Goal: Task Accomplishment & Management: Manage account settings

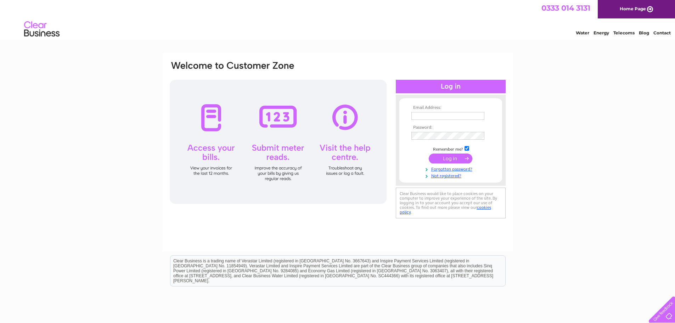
click at [428, 116] on input "text" at bounding box center [447, 116] width 73 height 8
type input "[EMAIL_ADDRESS][DOMAIN_NAME]"
click at [445, 161] on input "submit" at bounding box center [451, 159] width 44 height 10
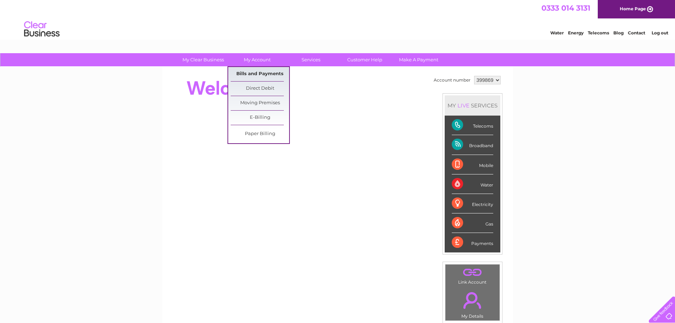
click at [264, 72] on link "Bills and Payments" at bounding box center [260, 74] width 58 height 14
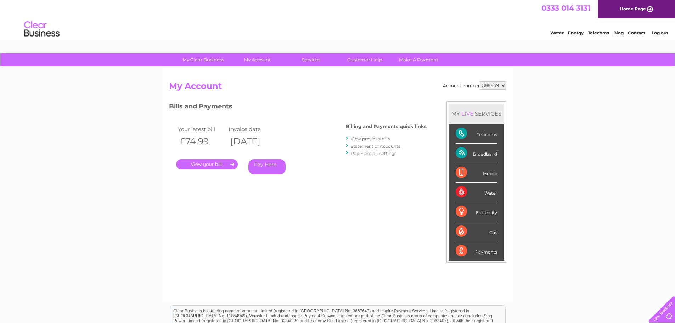
click at [195, 165] on link "." at bounding box center [207, 164] width 62 height 10
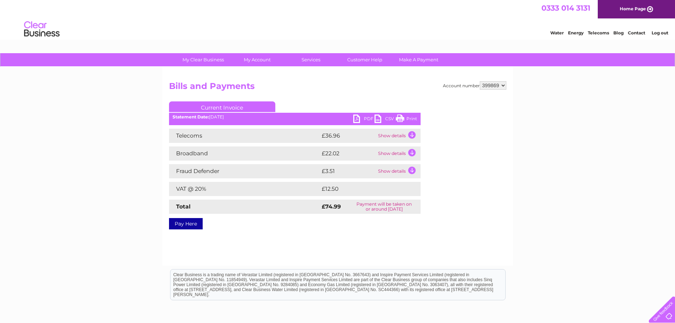
click at [410, 135] on td "Show details" at bounding box center [398, 136] width 44 height 14
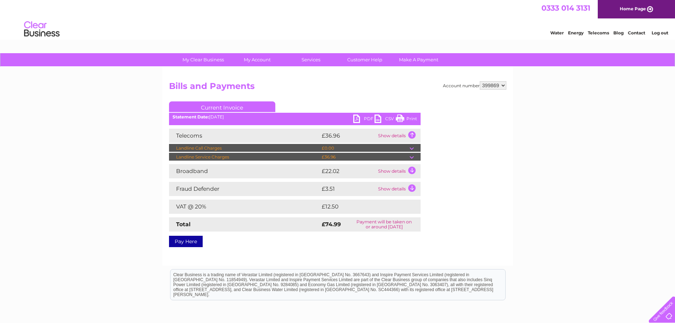
click at [410, 150] on td at bounding box center [415, 148] width 11 height 9
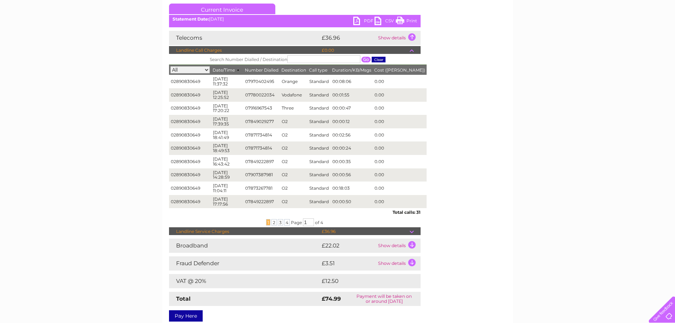
scroll to position [106, 0]
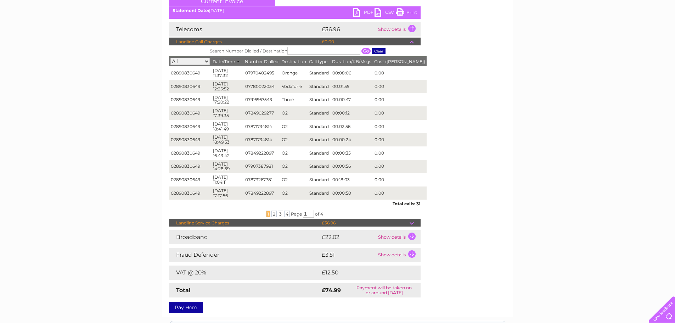
click at [413, 223] on td at bounding box center [415, 223] width 11 height 9
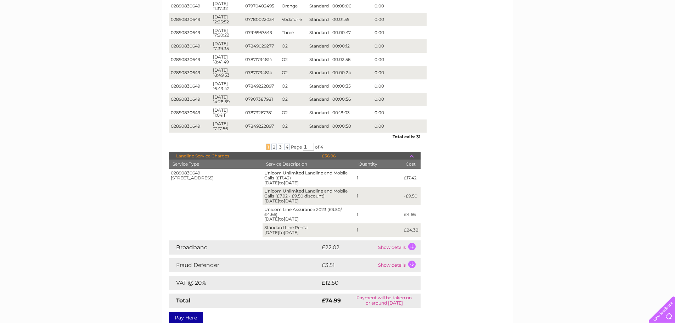
scroll to position [213, 0]
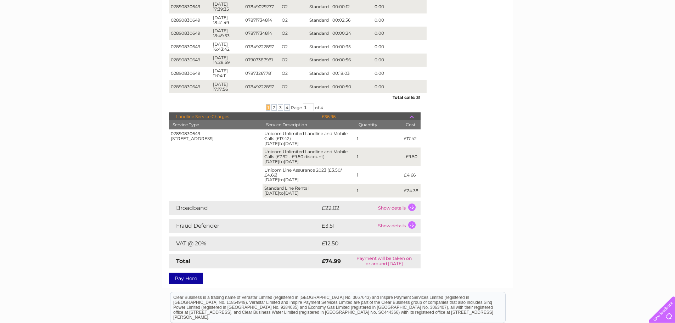
click at [411, 209] on td "Show details" at bounding box center [398, 208] width 44 height 14
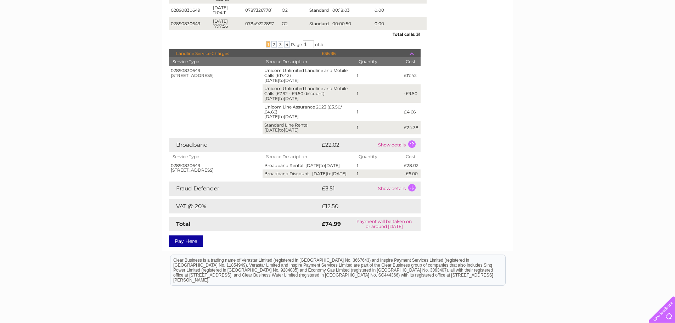
scroll to position [284, 0]
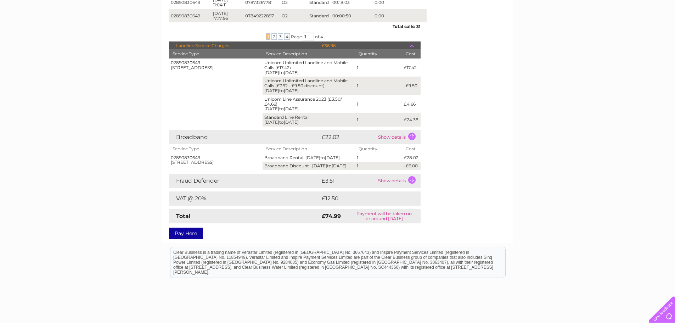
click at [414, 188] on td "Show details" at bounding box center [398, 181] width 44 height 14
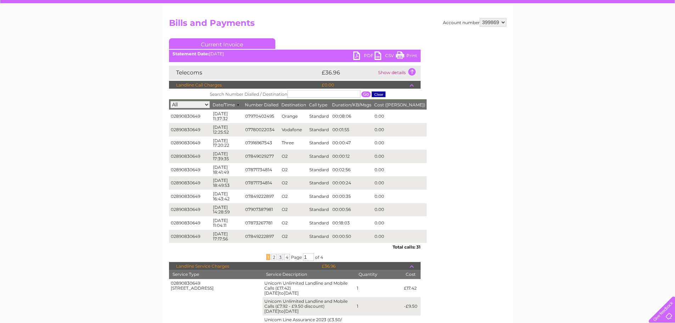
scroll to position [0, 0]
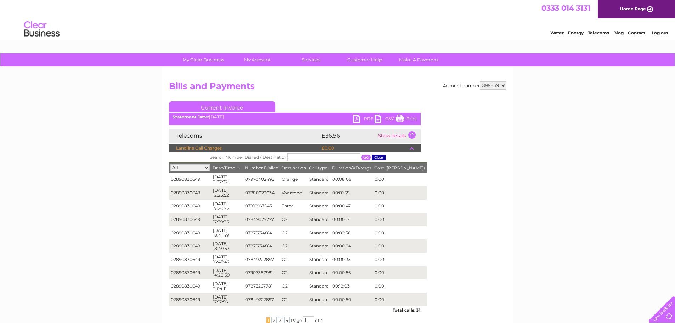
drag, startPoint x: 407, startPoint y: 120, endPoint x: 525, endPoint y: 279, distance: 198.3
click at [407, 120] on link "Print" at bounding box center [406, 119] width 21 height 10
